Goal: Navigation & Orientation: Find specific page/section

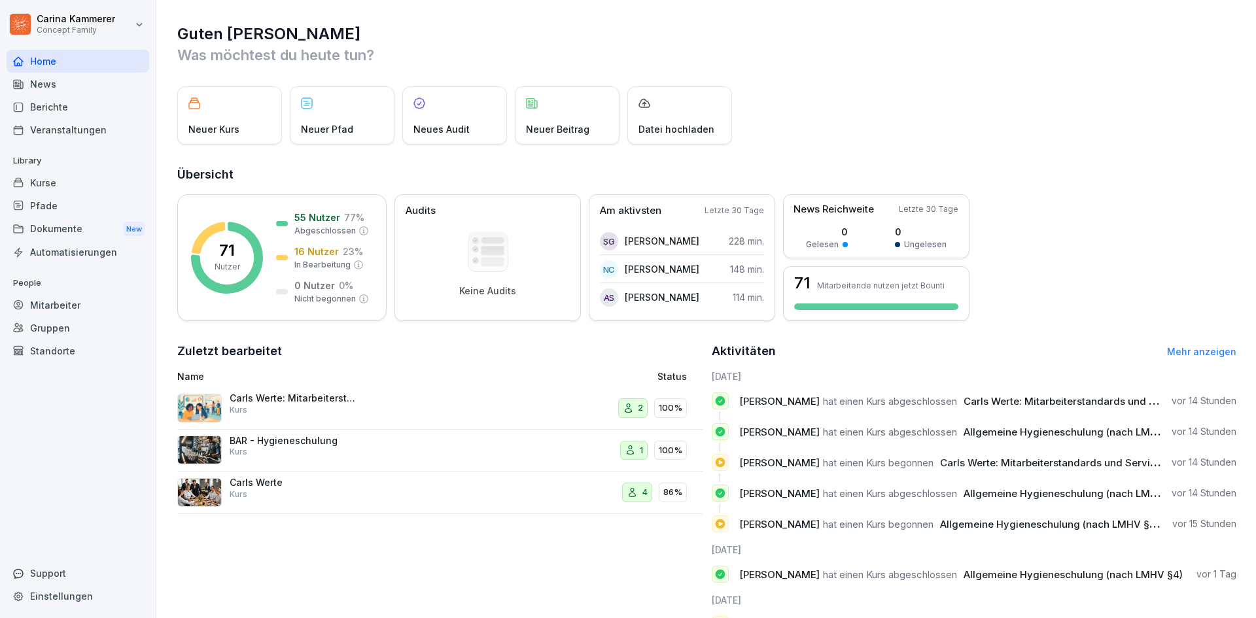
click at [74, 191] on div "Kurse" at bounding box center [78, 182] width 143 height 23
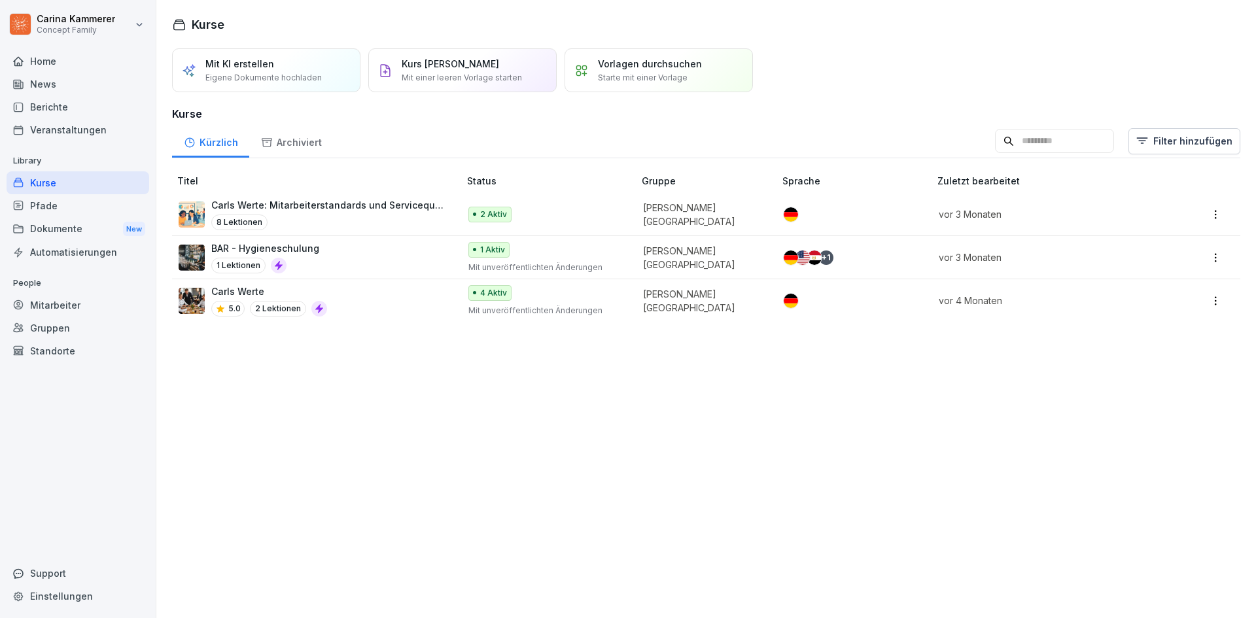
click at [94, 106] on div "Berichte" at bounding box center [78, 107] width 143 height 23
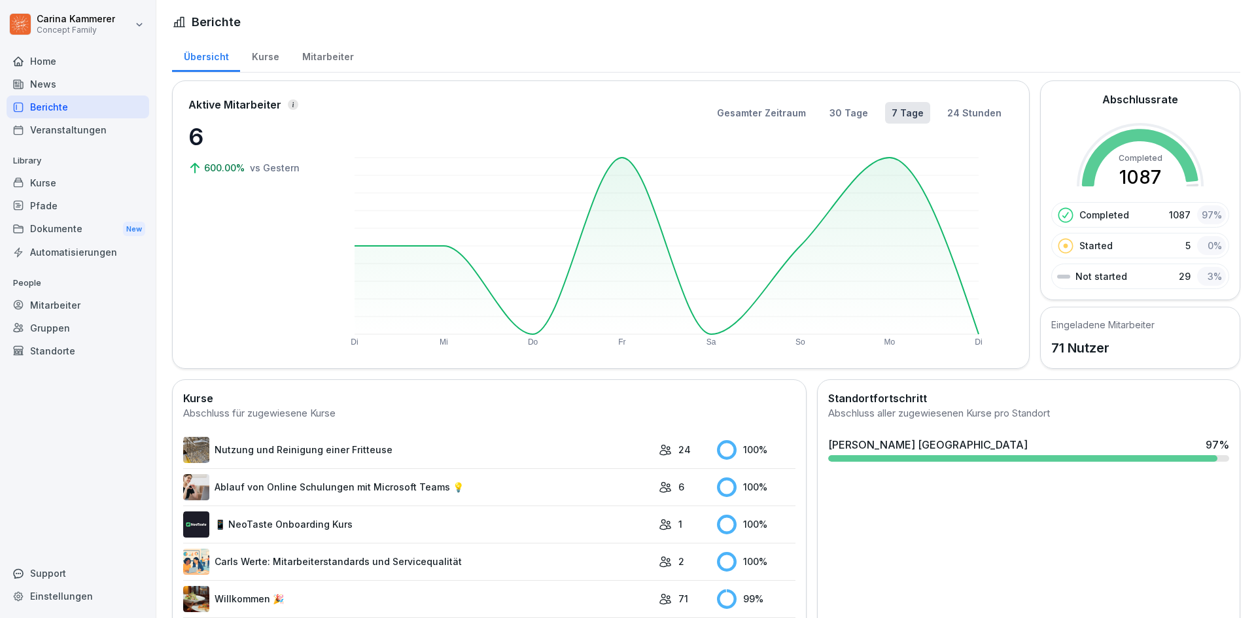
click at [319, 54] on div "Mitarbeiter" at bounding box center [328, 55] width 75 height 33
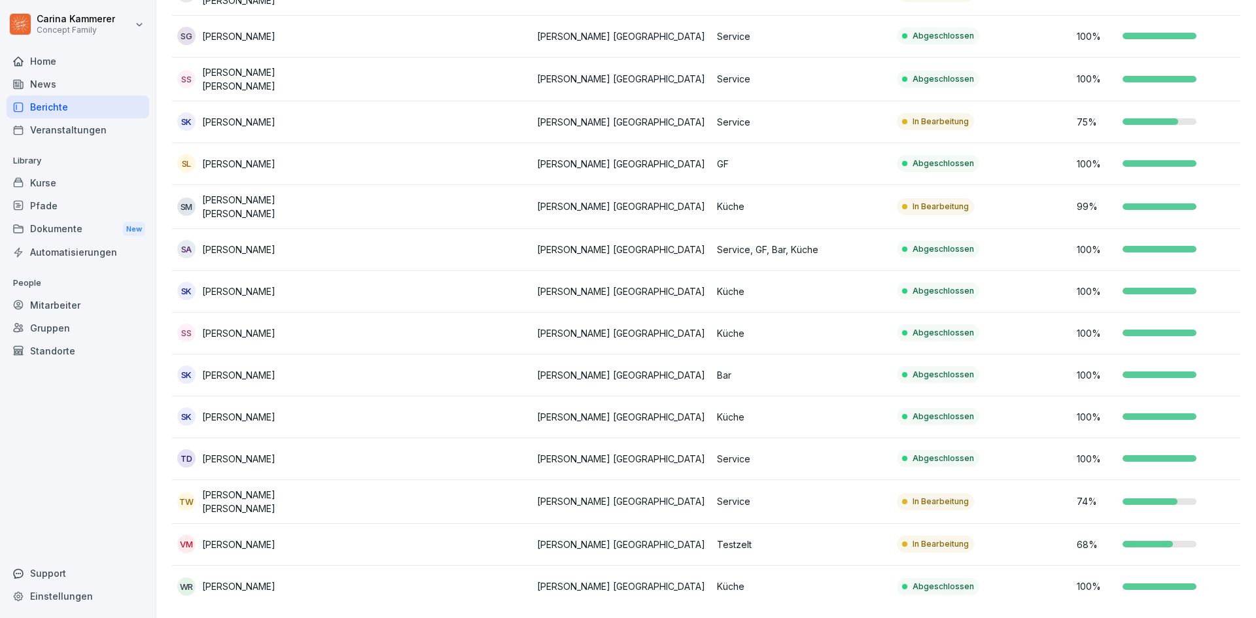
scroll to position [2530, 0]
click at [800, 538] on p "Testzelt" at bounding box center [801, 545] width 169 height 14
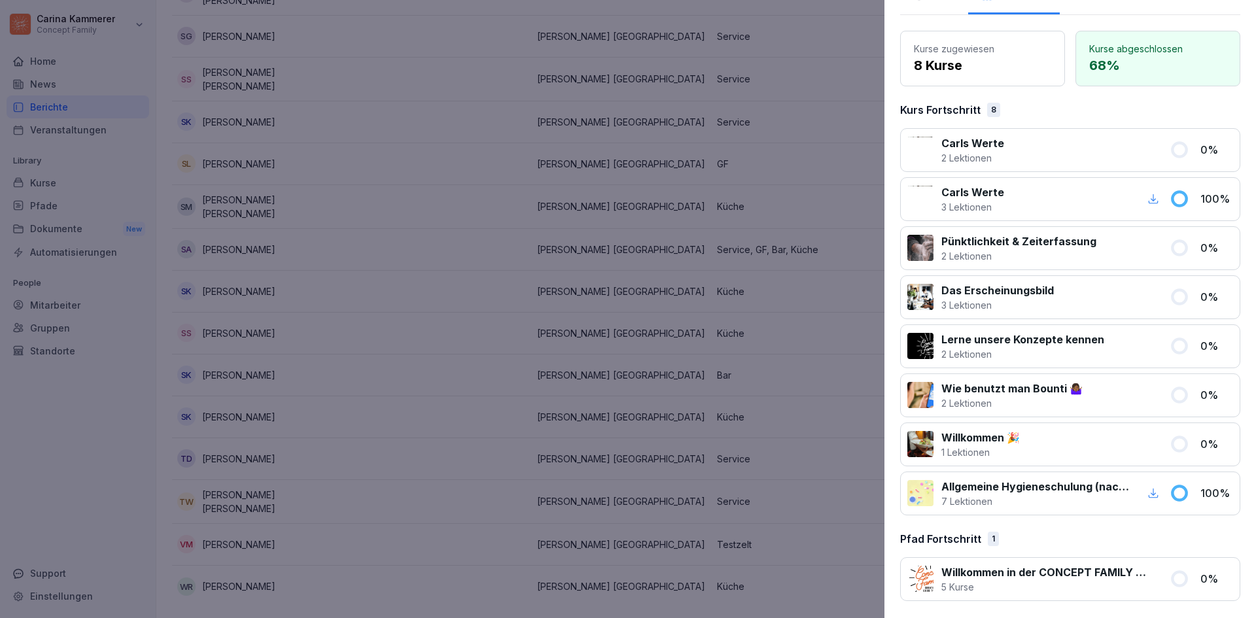
scroll to position [96, 0]
click at [1148, 487] on icon "button" at bounding box center [1154, 492] width 12 height 12
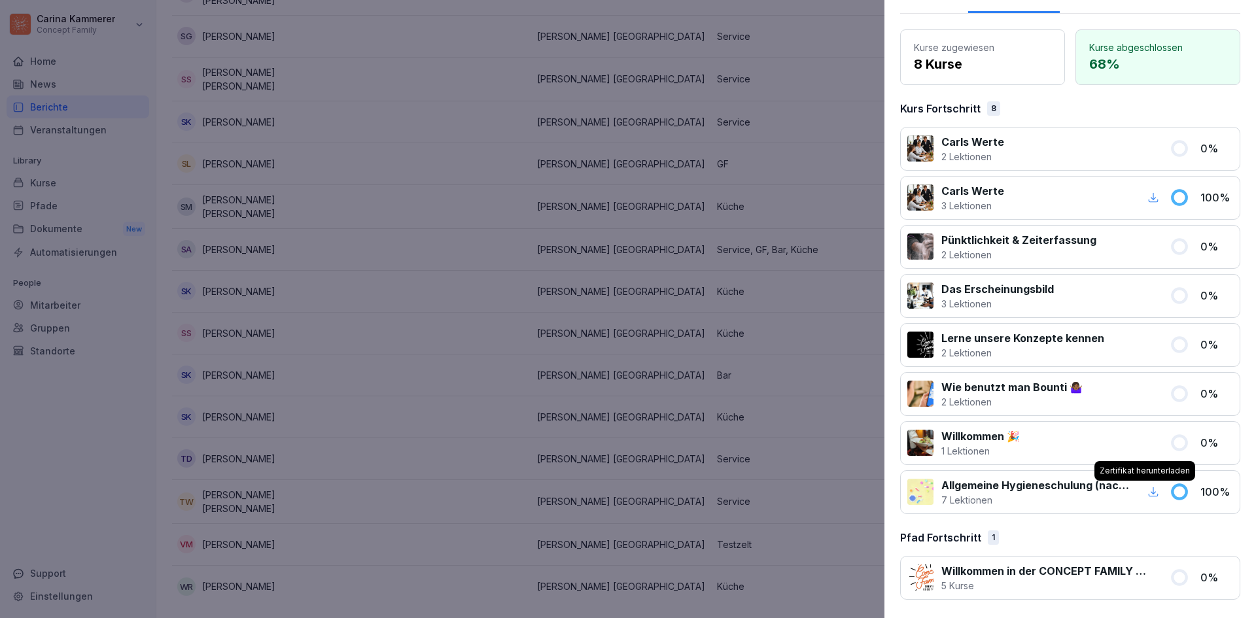
click at [405, 84] on div at bounding box center [628, 309] width 1256 height 618
